Goal: Information Seeking & Learning: Check status

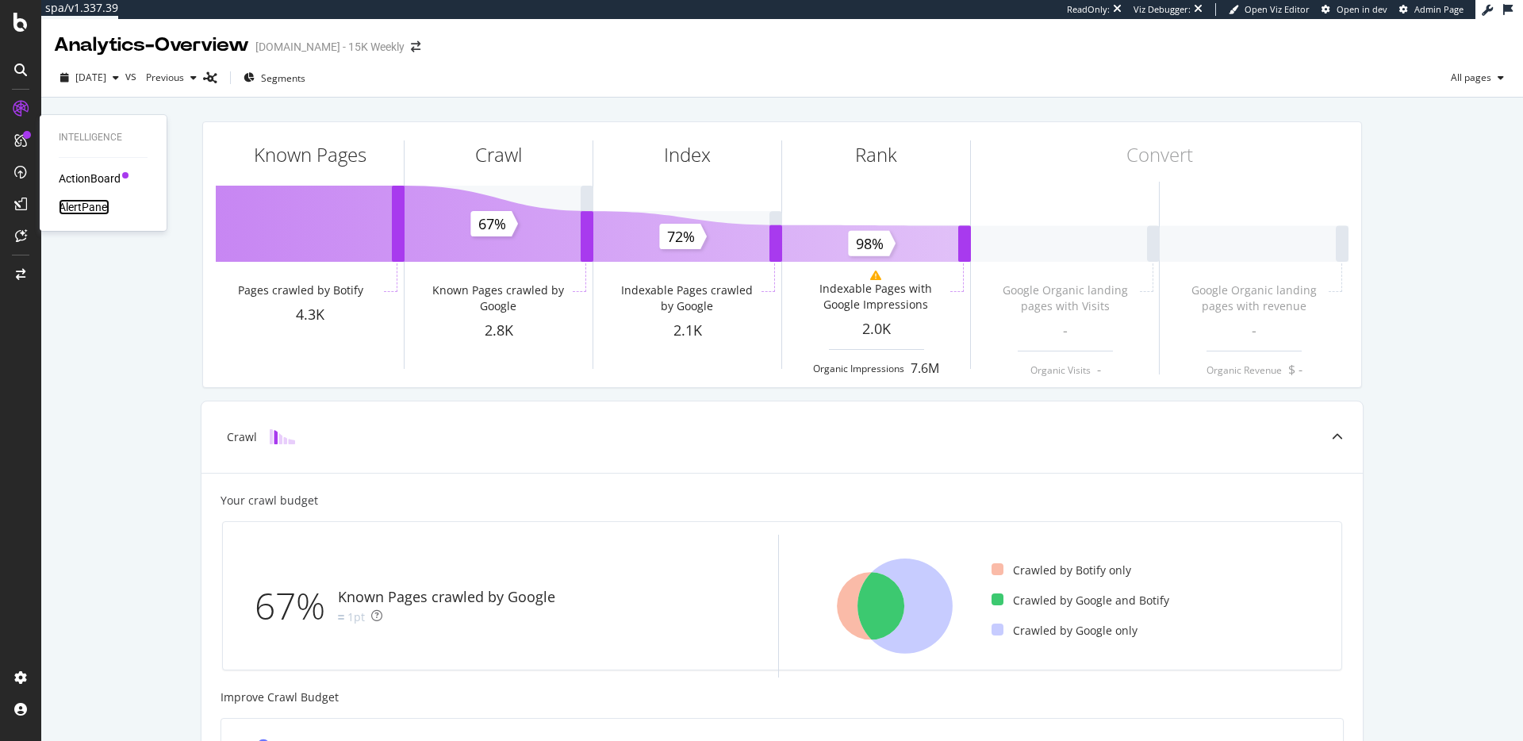
click at [71, 199] on div "AlertPanel" at bounding box center [84, 207] width 51 height 16
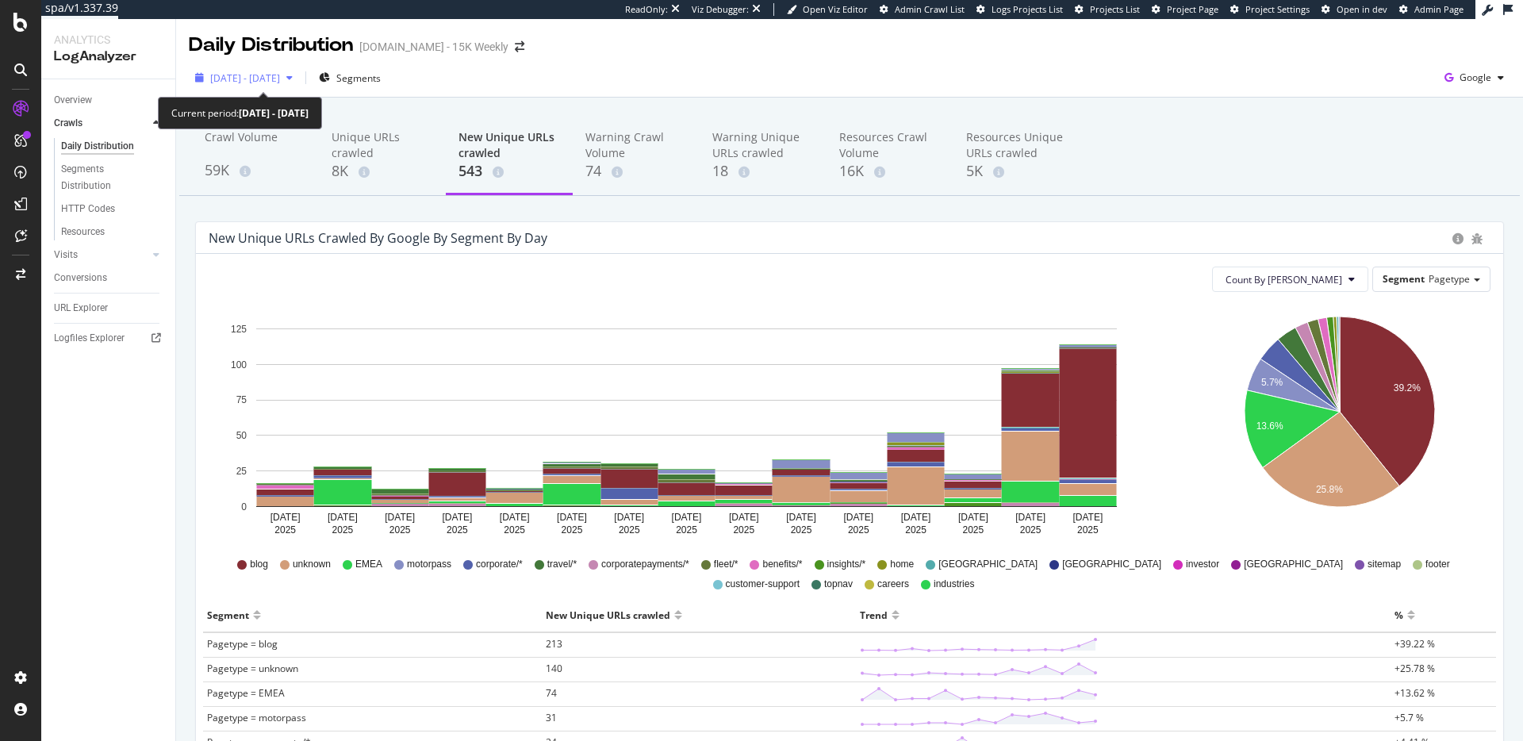
click at [272, 75] on span "2025 Aug. 21st - Sep. 4th" at bounding box center [245, 77] width 70 height 13
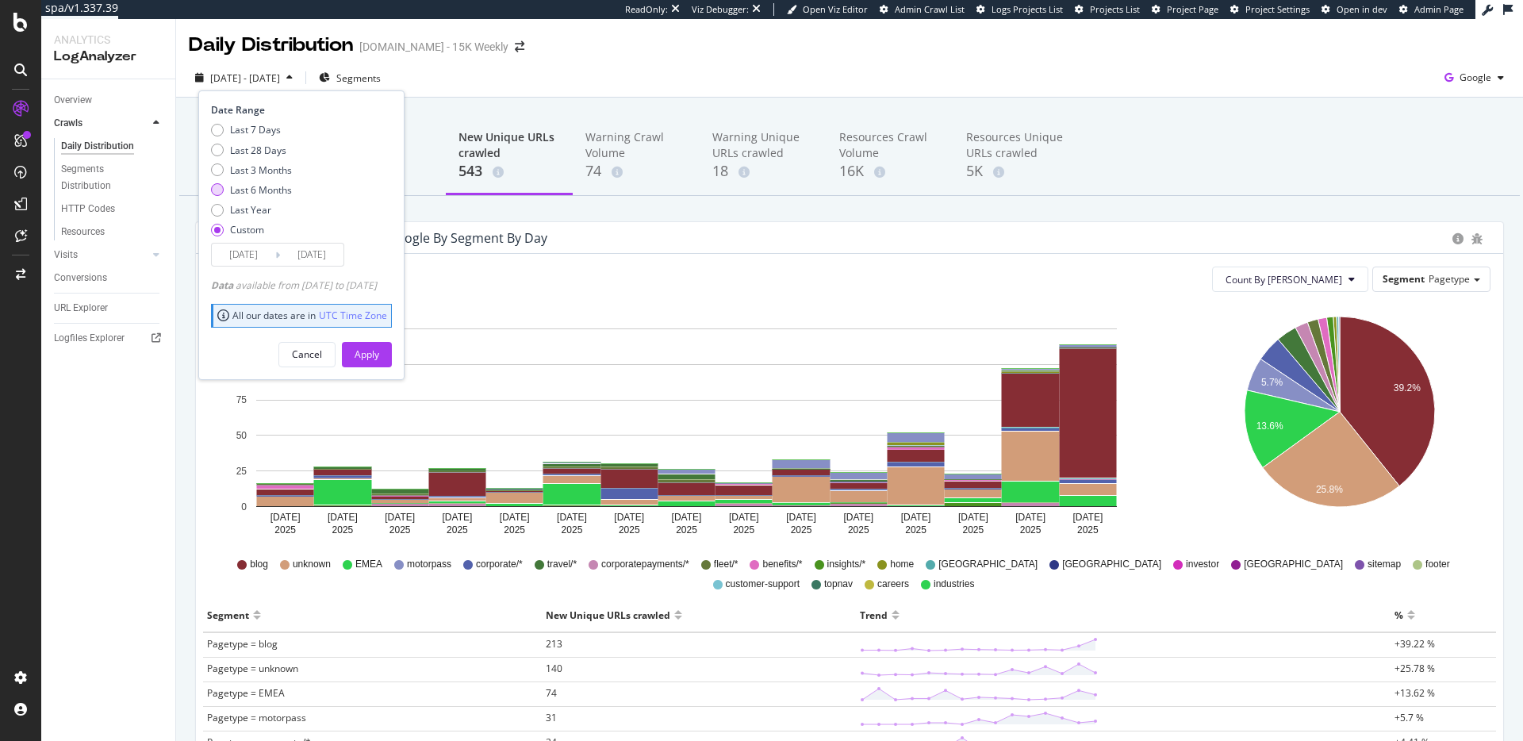
drag, startPoint x: 276, startPoint y: 148, endPoint x: 278, endPoint y: 187, distance: 39.7
click at [276, 148] on div "Last 28 Days" at bounding box center [258, 150] width 56 height 13
type input "2025/08/25"
type input "2025/09/21"
click at [379, 355] on div "Apply" at bounding box center [367, 353] width 25 height 13
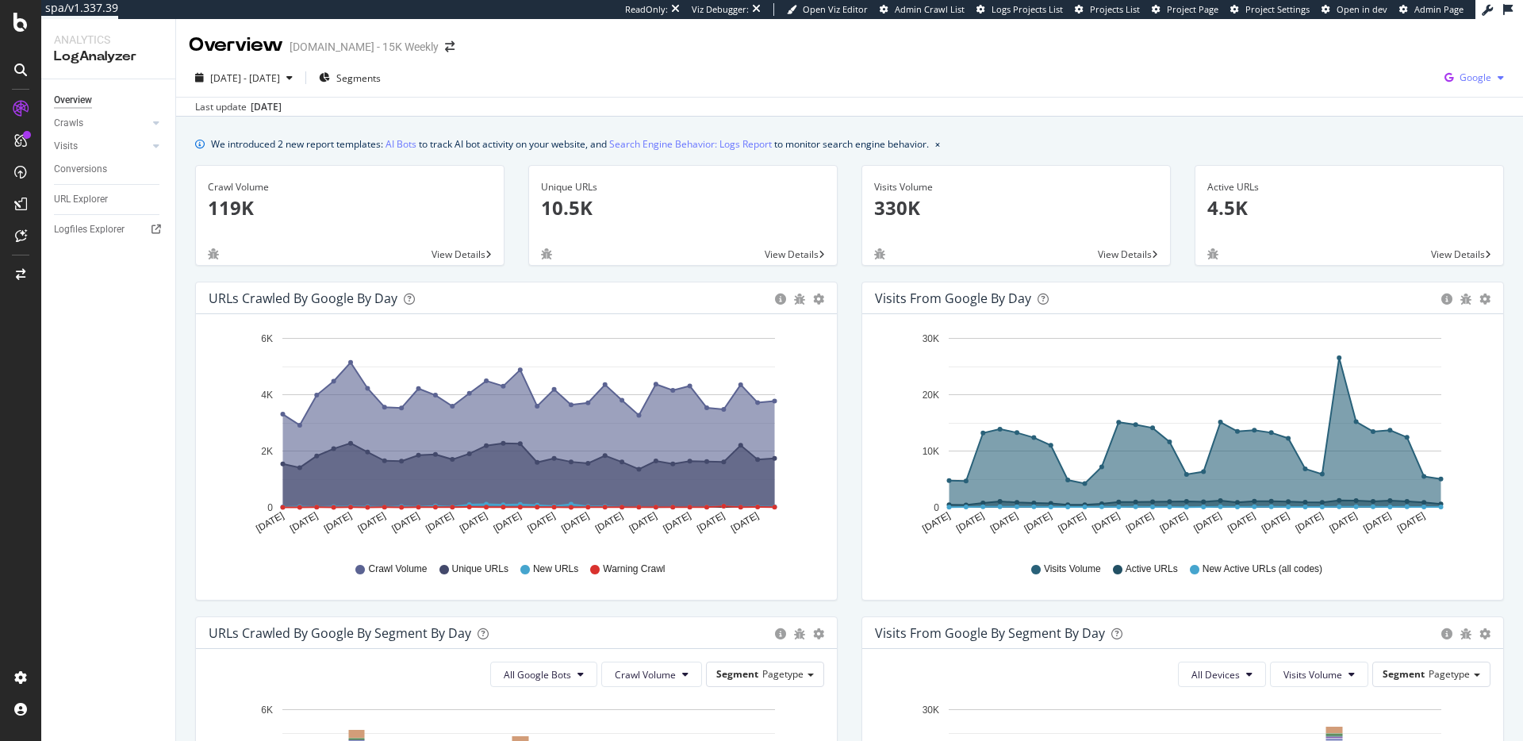
click at [1483, 66] on div "Google" at bounding box center [1474, 78] width 72 height 24
click at [1410, 120] on span "Other AI Bots" at bounding box center [1396, 122] width 59 height 14
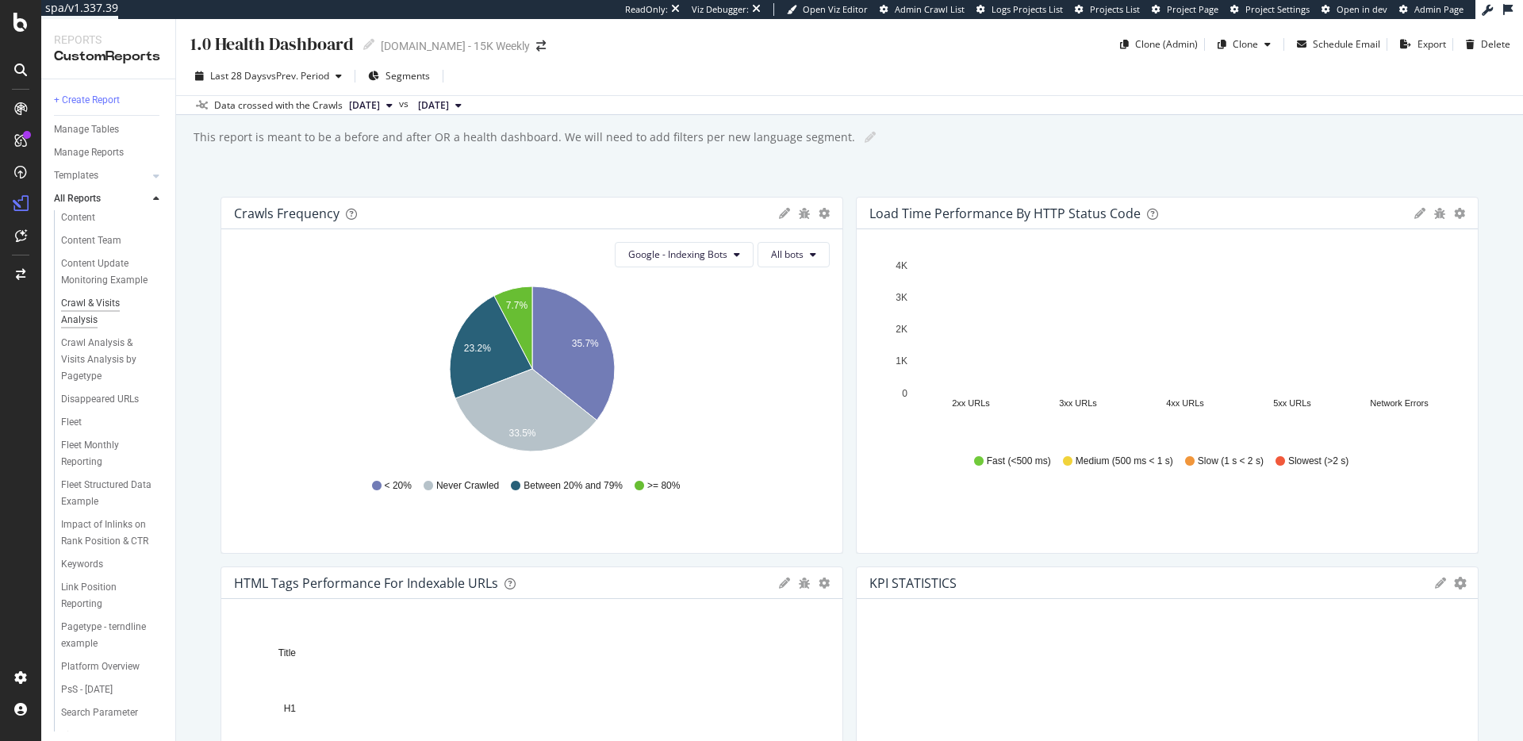
scroll to position [203, 0]
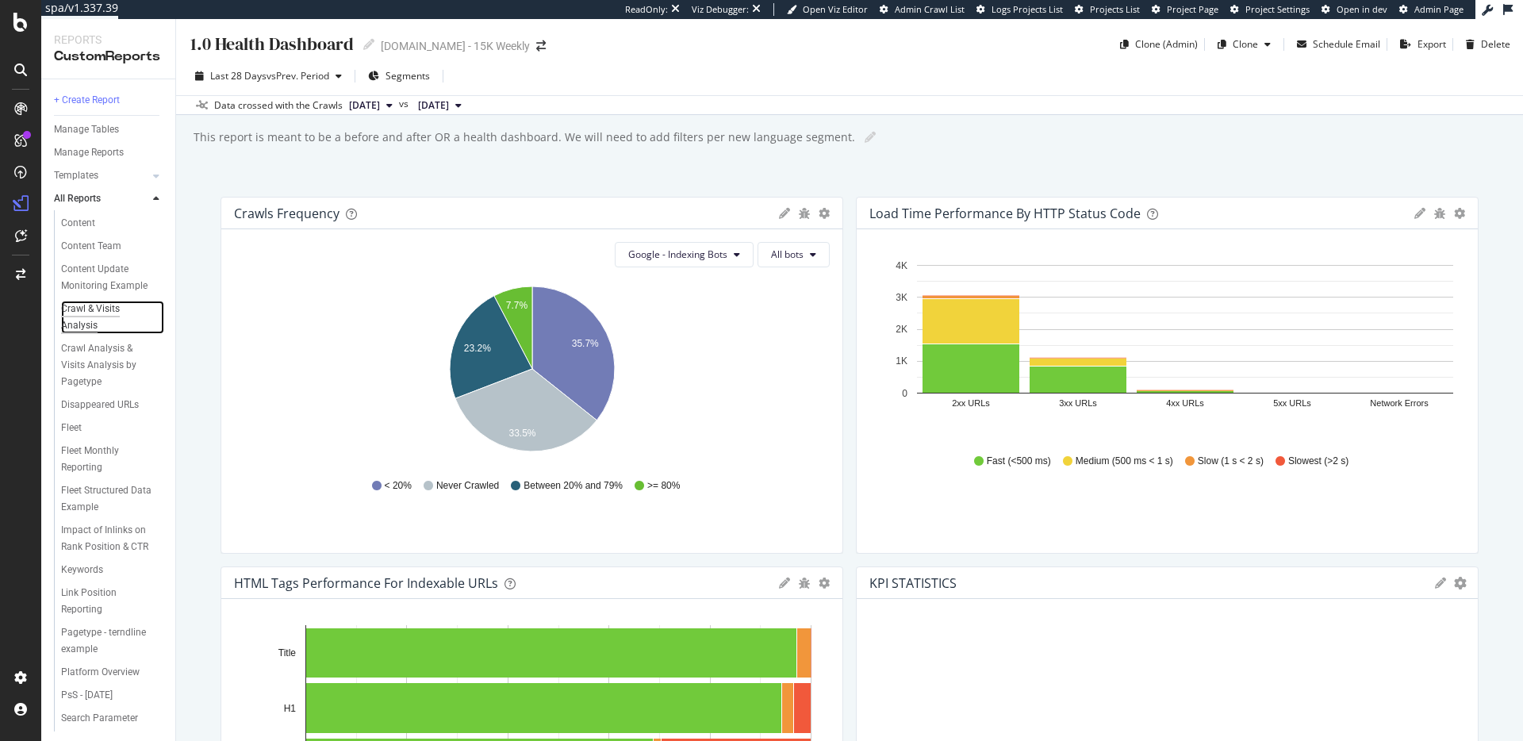
click at [109, 317] on div "Crawl & Visits Analysis" at bounding box center [105, 317] width 89 height 33
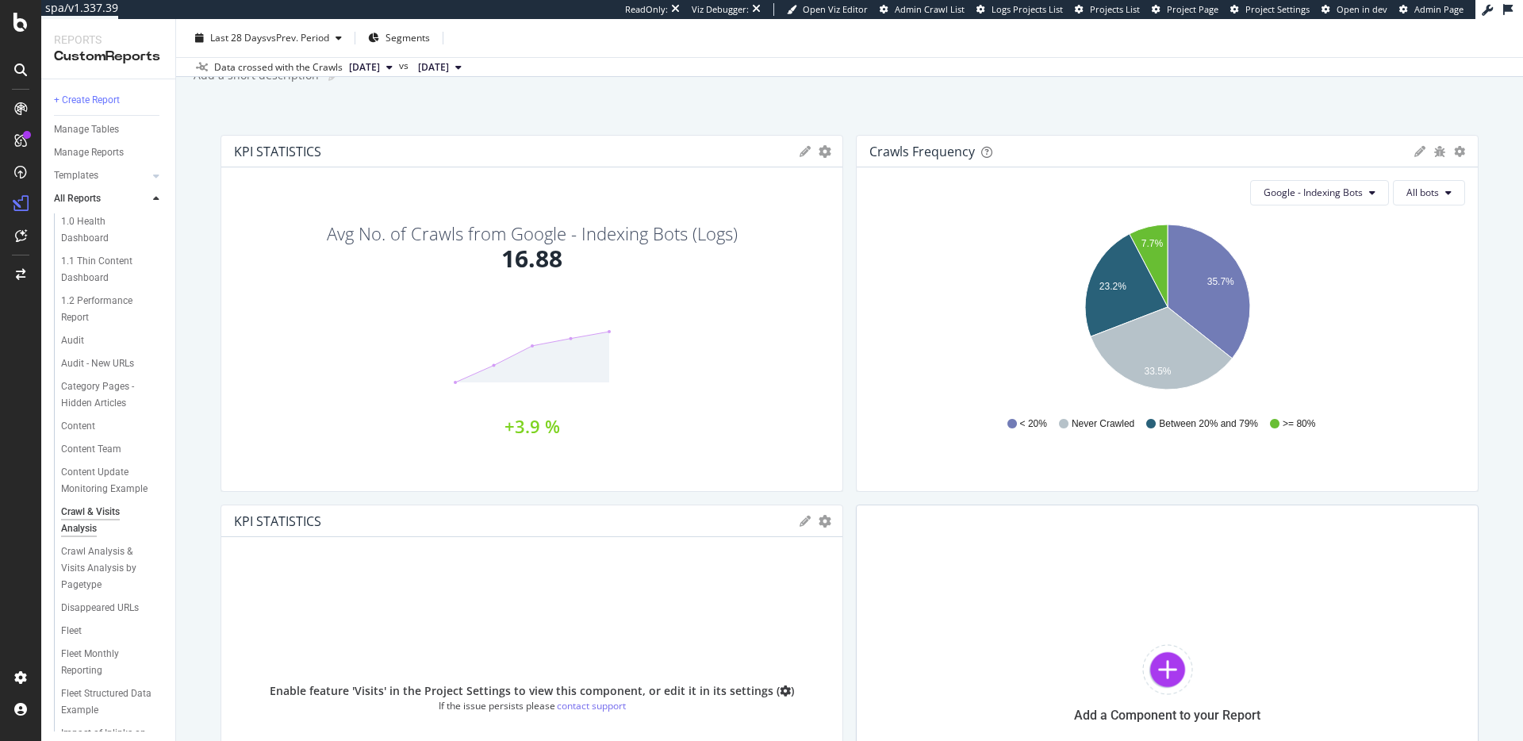
scroll to position [63, 0]
click at [1293, 192] on span "Google - Indexing Bots" at bounding box center [1313, 190] width 99 height 13
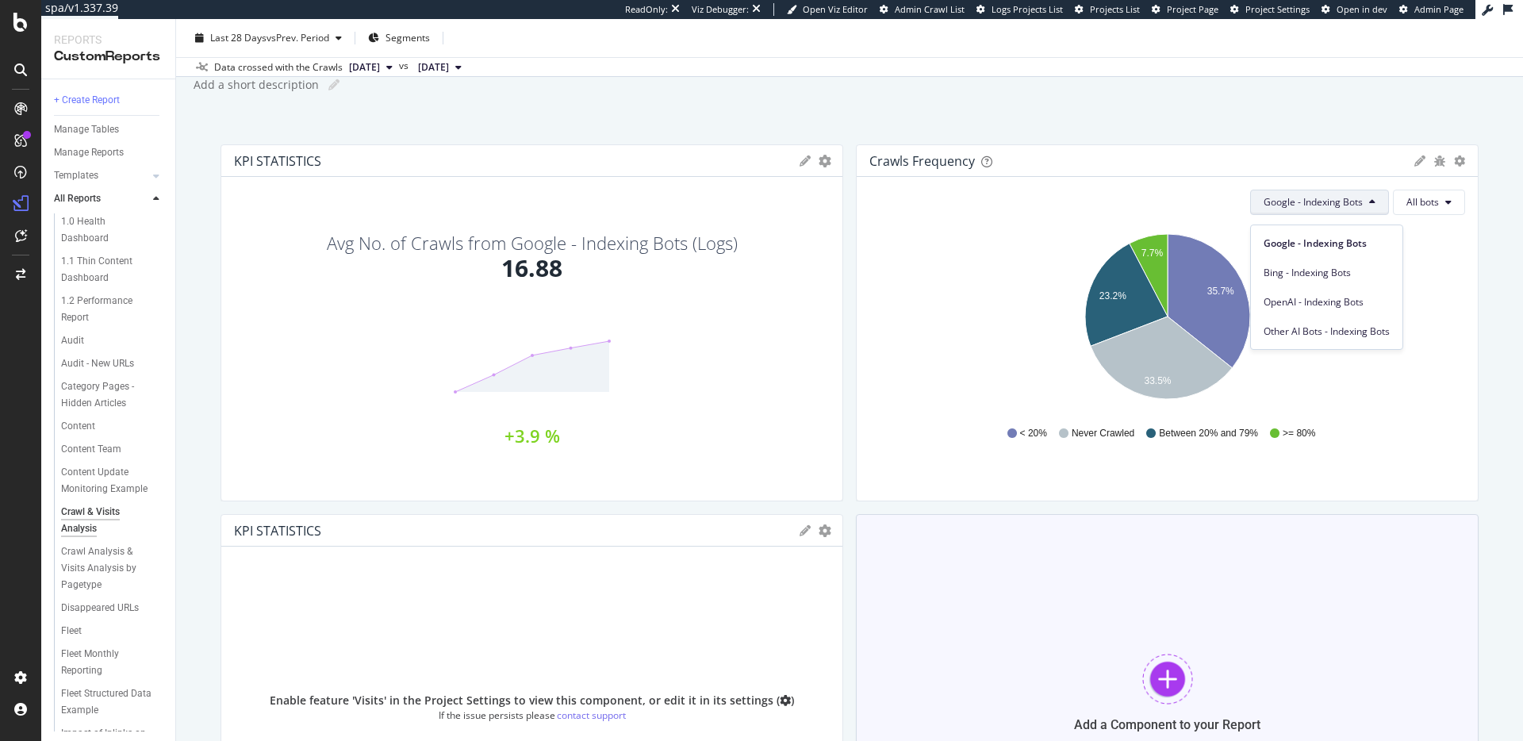
scroll to position [33, 0]
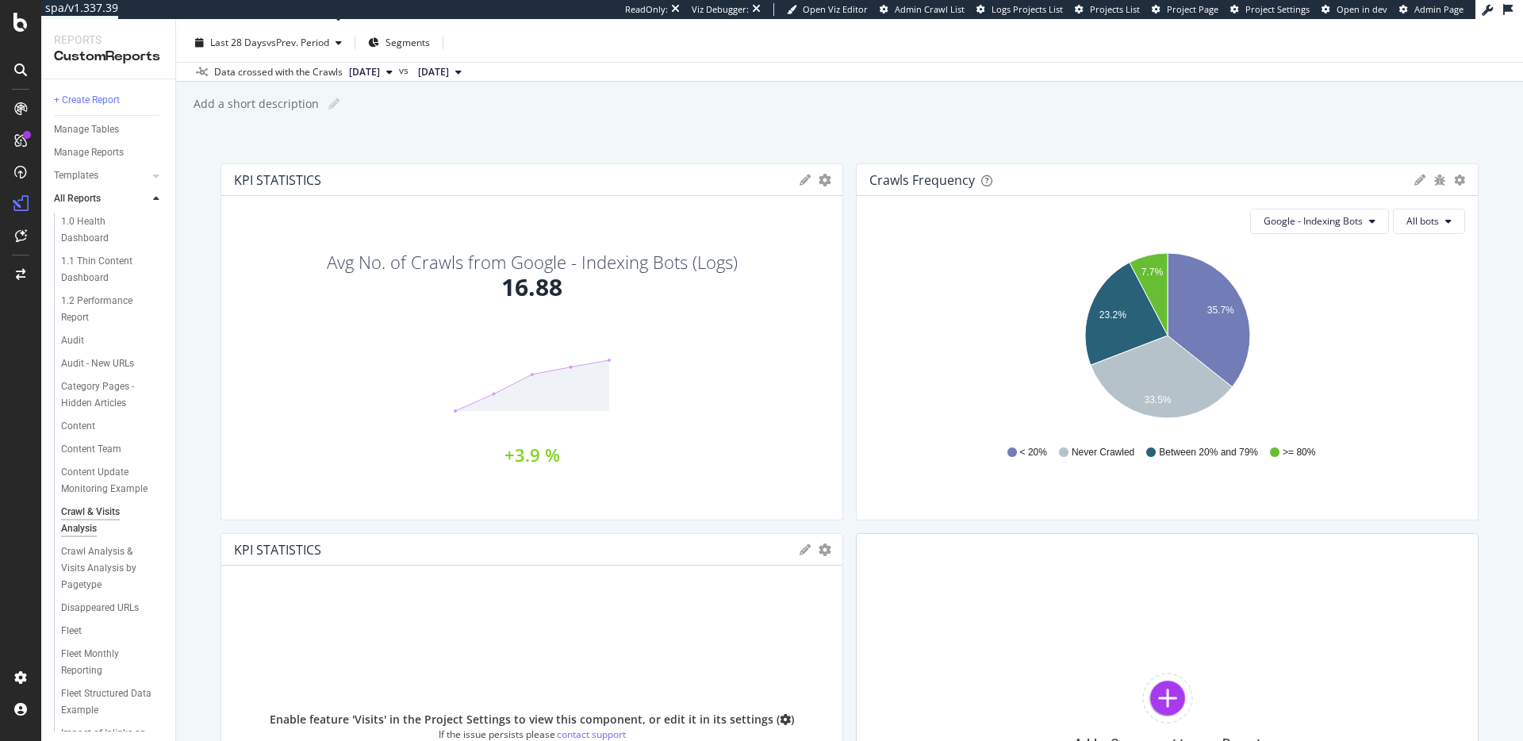
click at [932, 155] on div "Crawl & Visits Analysis Crawl & Visits Analysis Wexinc.com - 15K Weekly Clone (…" at bounding box center [849, 380] width 1347 height 722
